Goal: Transaction & Acquisition: Book appointment/travel/reservation

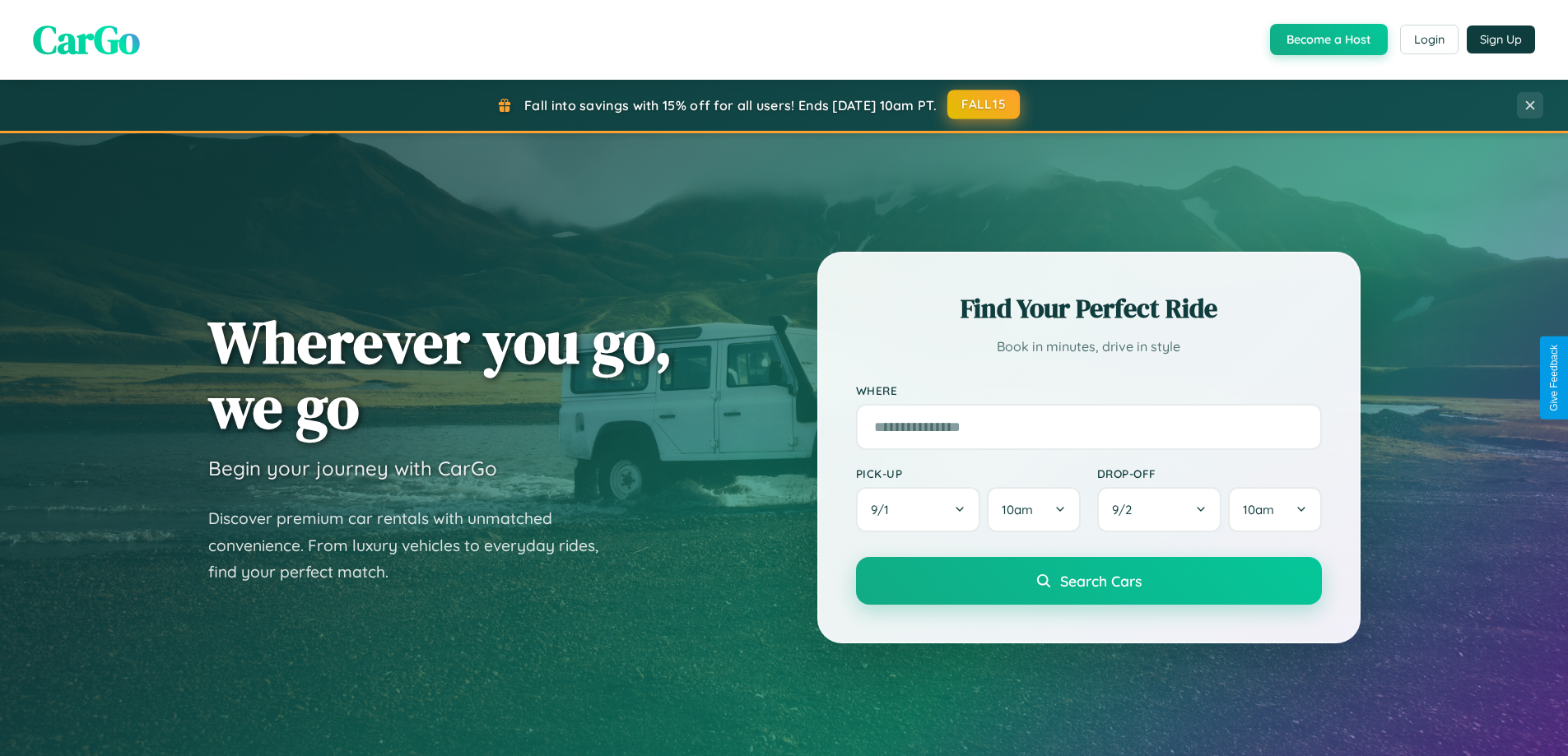
click at [984, 105] on button "FALL15" at bounding box center [983, 105] width 73 height 30
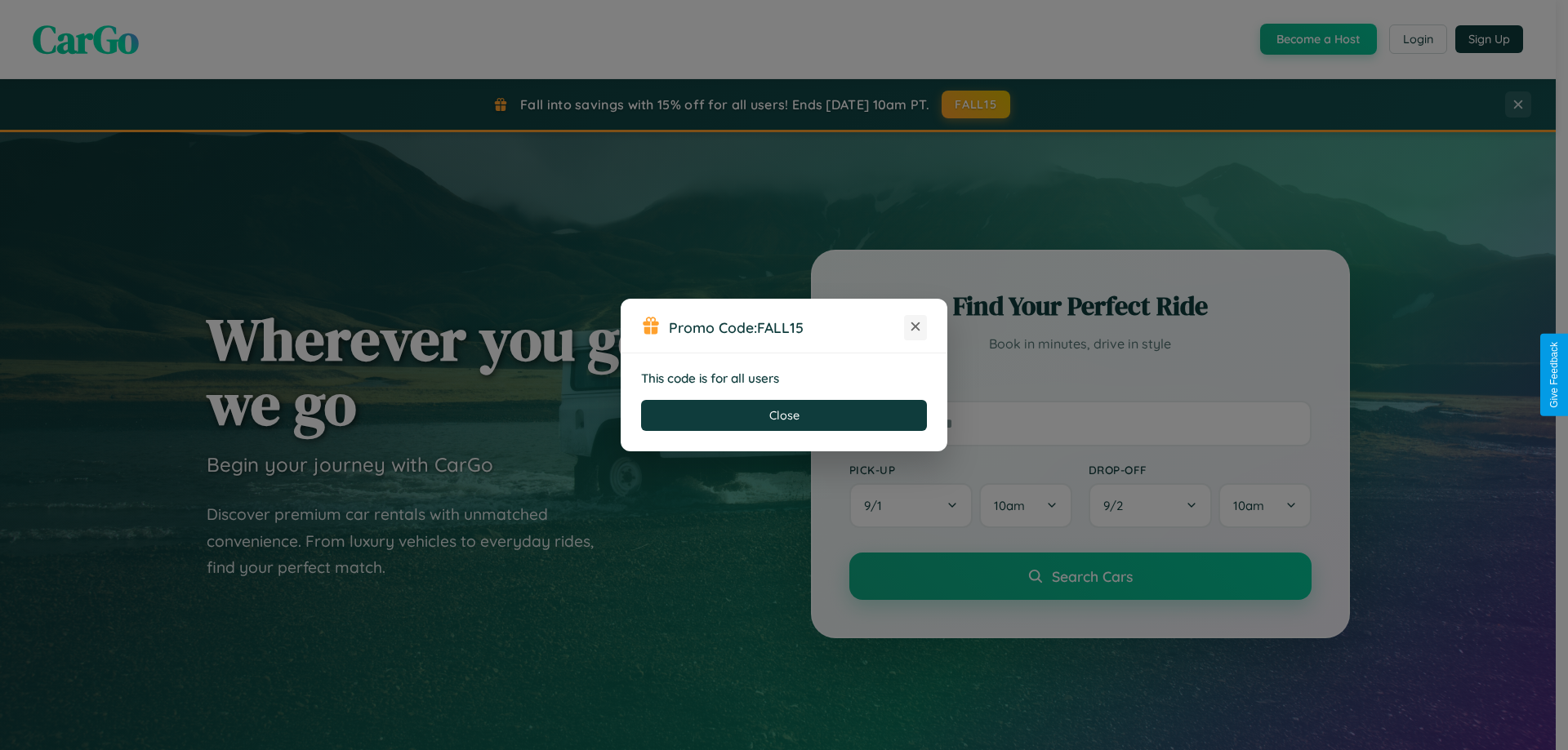
click at [916, 328] on icon at bounding box center [916, 327] width 16 height 16
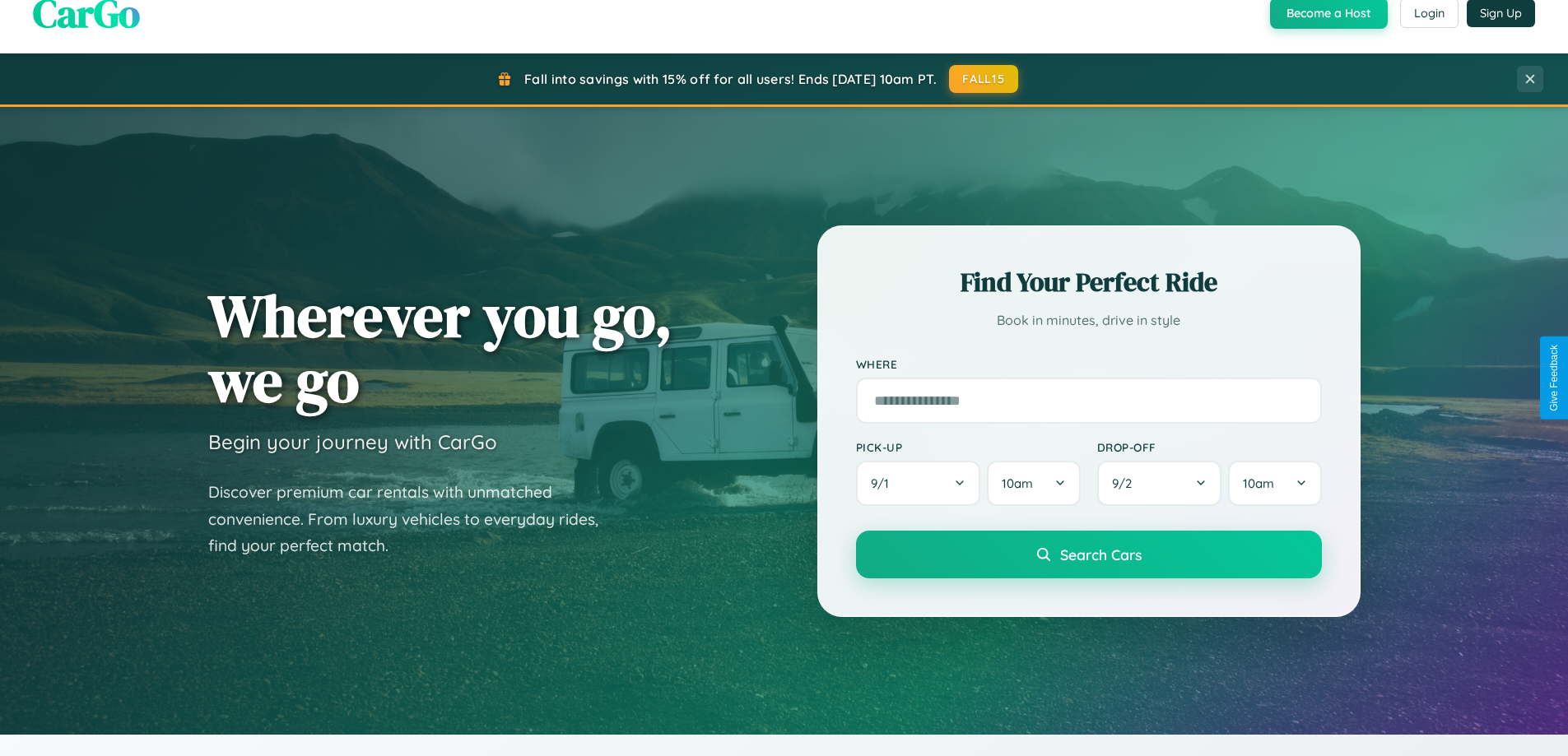
scroll to position [1132, 0]
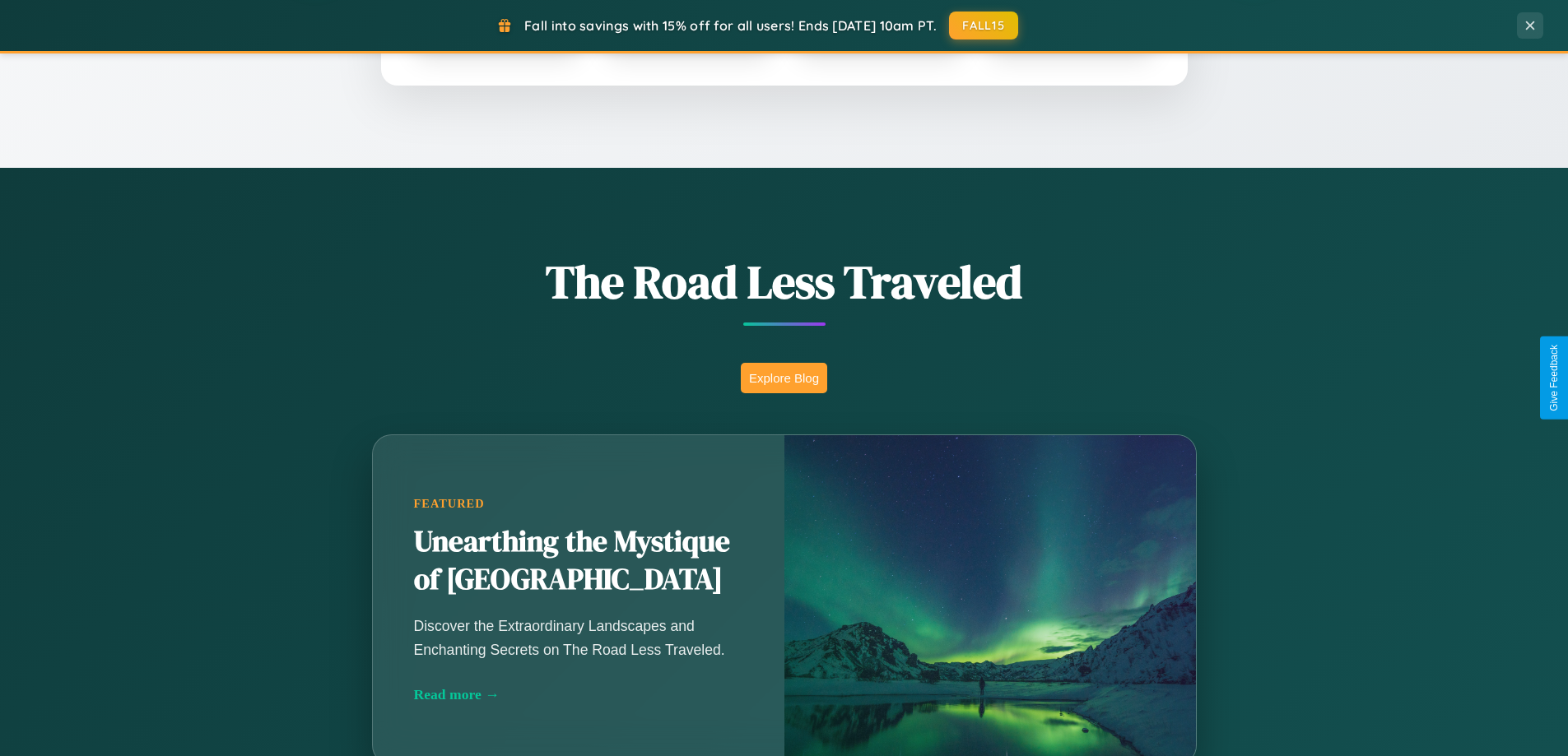
click at [784, 378] on button "Explore Blog" at bounding box center [784, 378] width 87 height 31
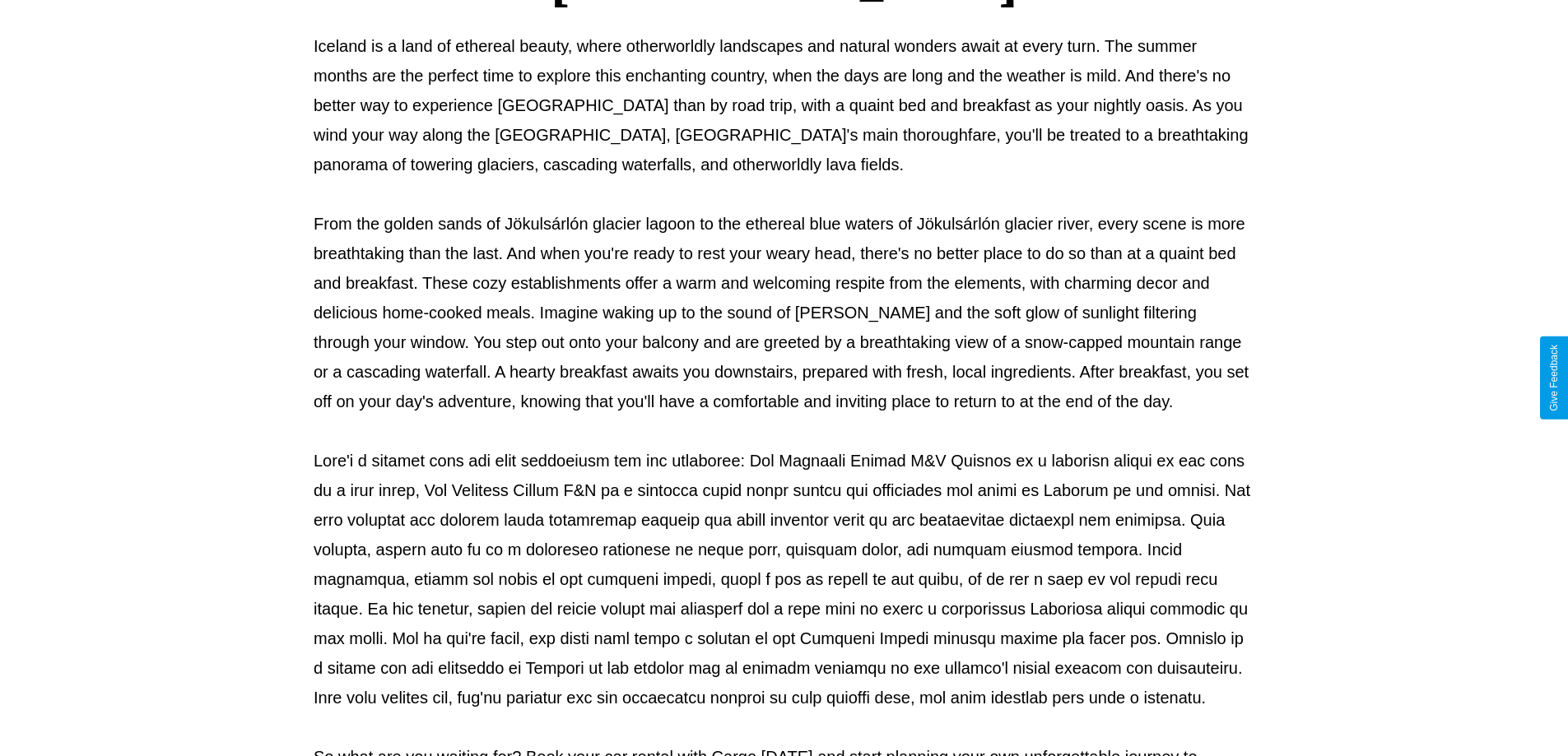
scroll to position [532, 0]
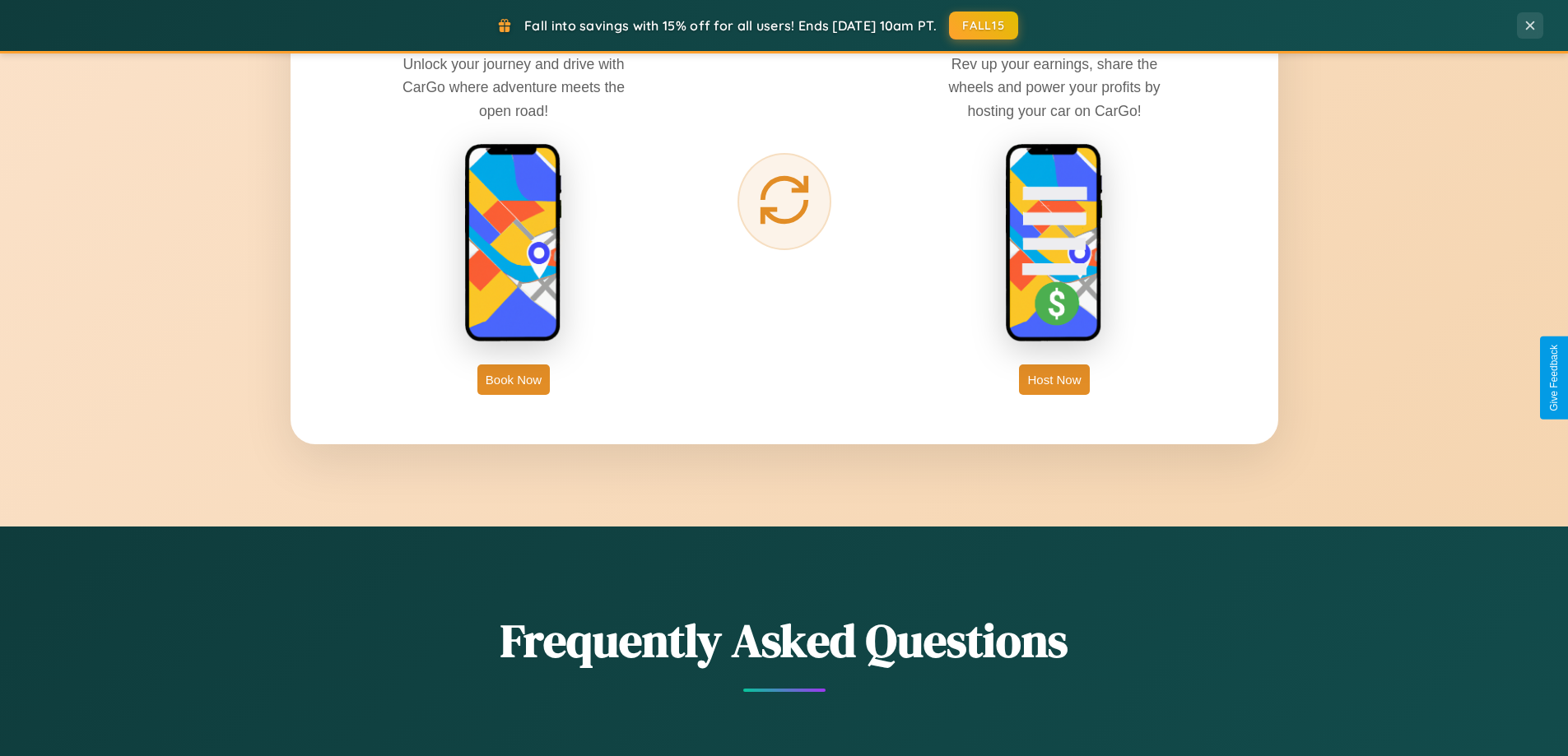
scroll to position [2644, 0]
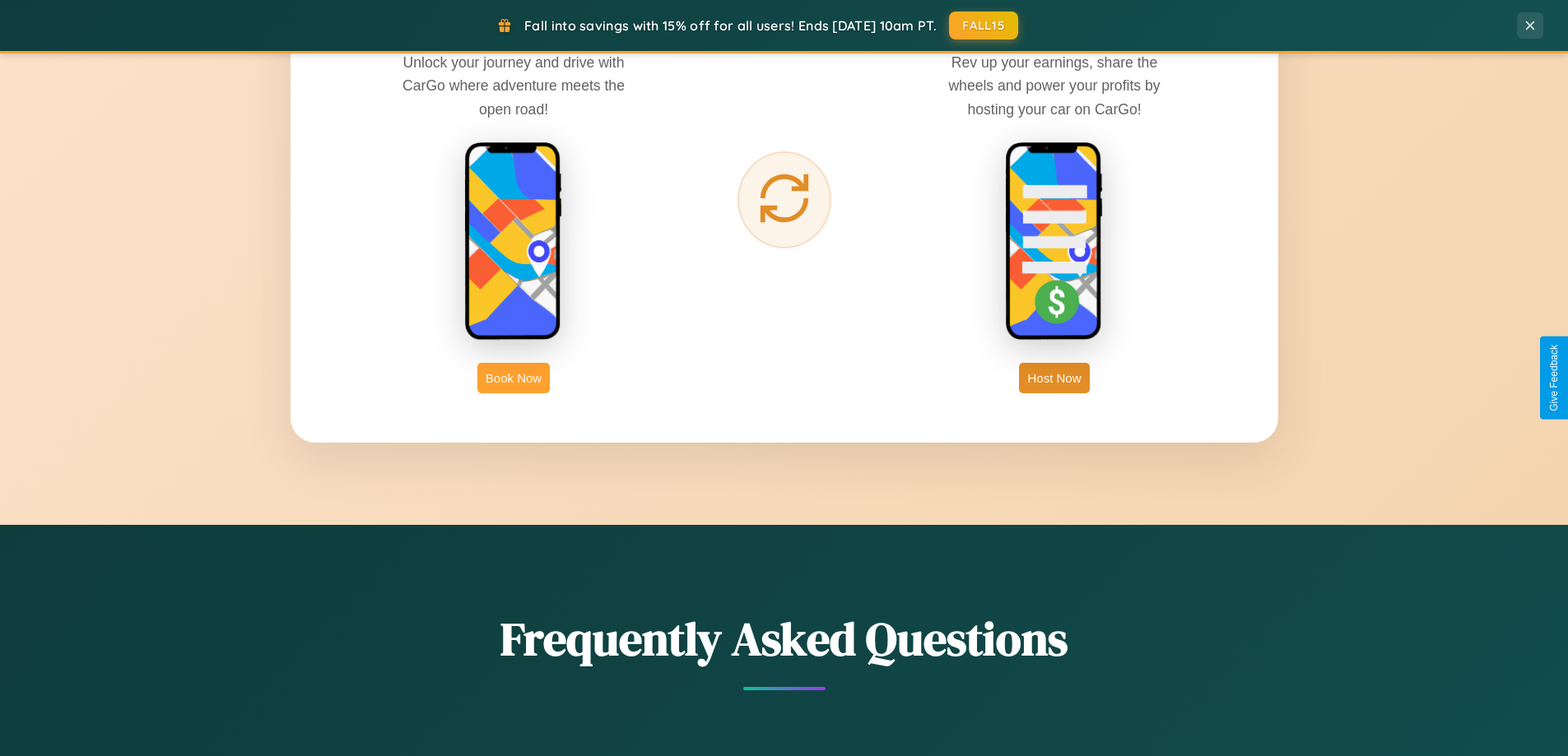
click at [514, 378] on button "Book Now" at bounding box center [514, 378] width 73 height 31
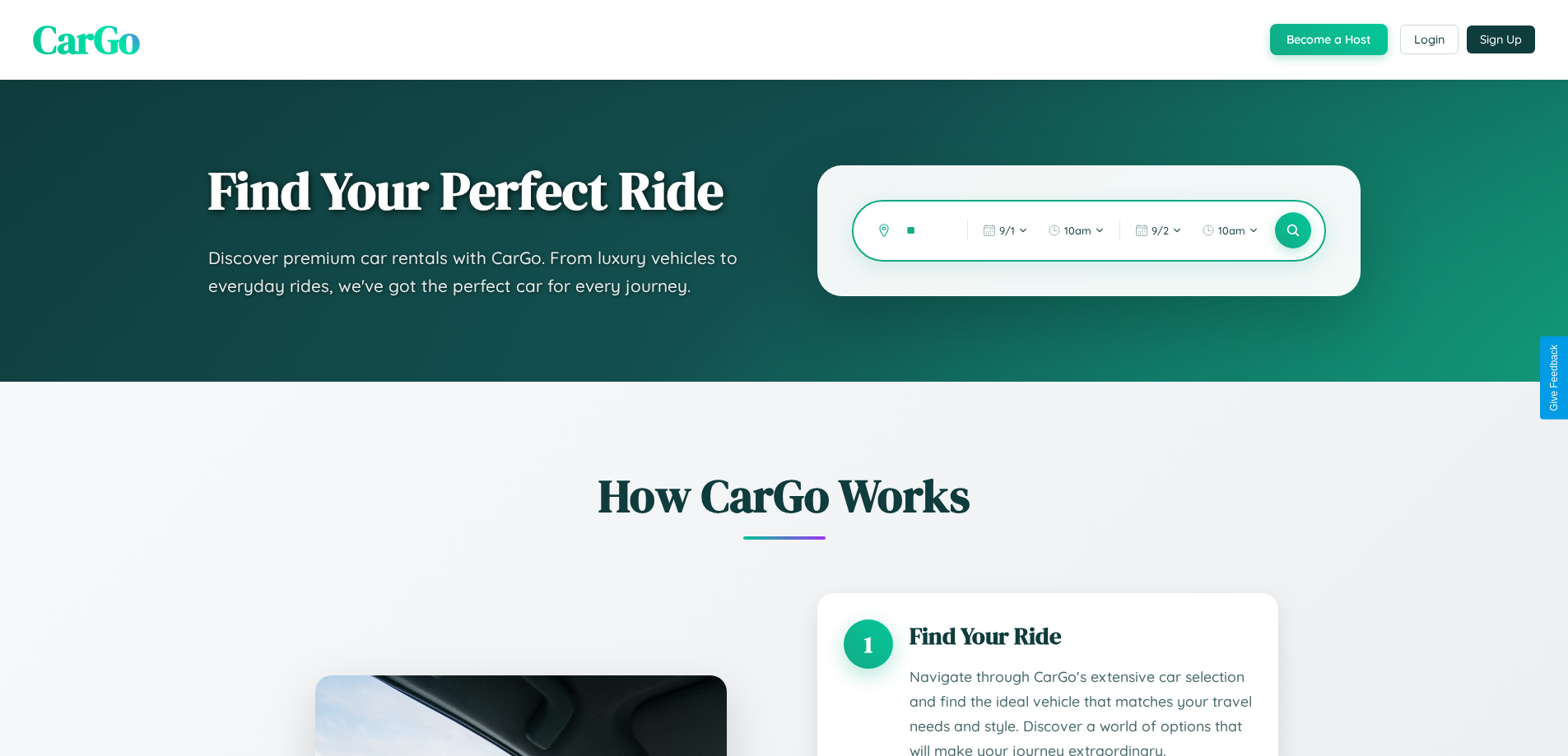
type input "***"
